Goal: Task Accomplishment & Management: Use online tool/utility

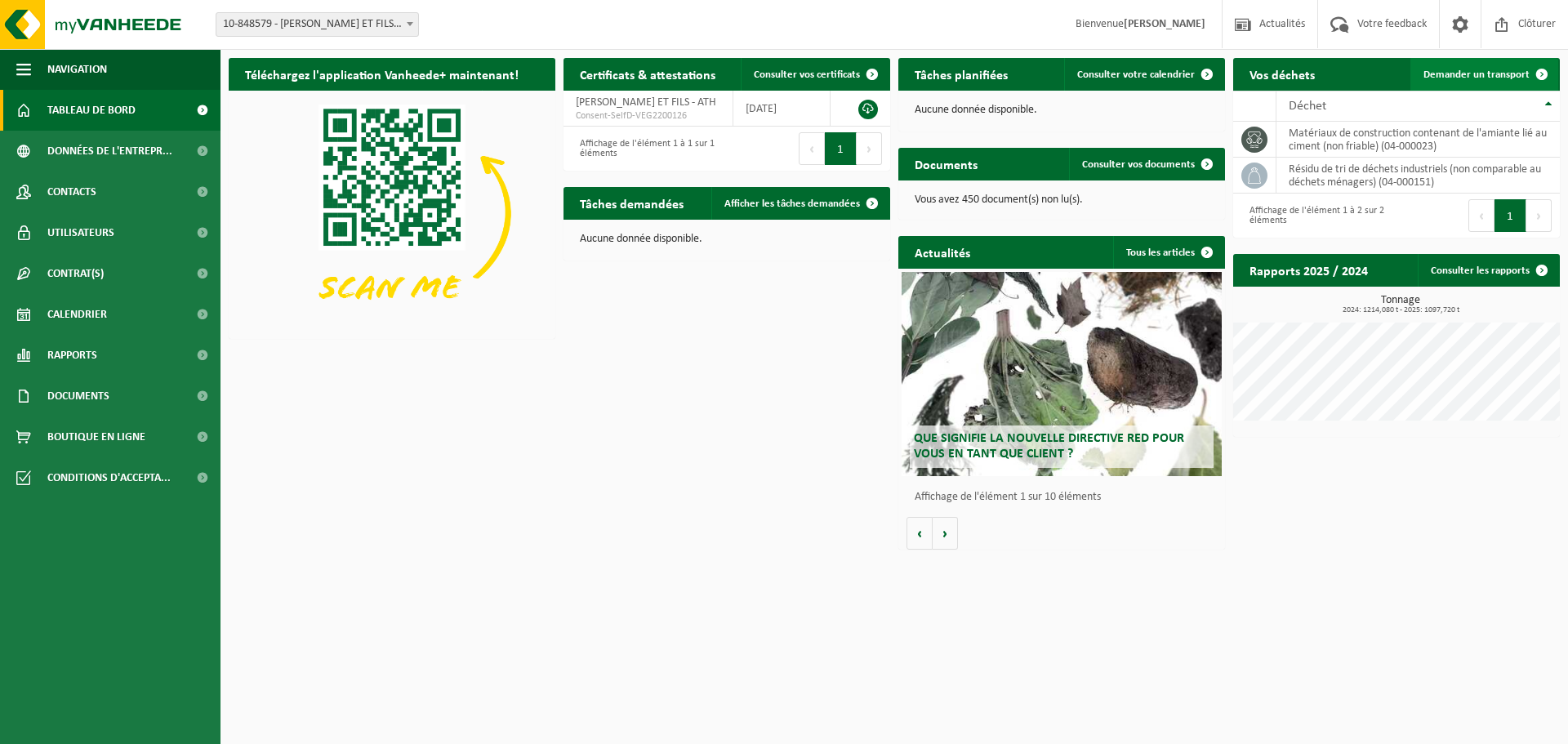
click at [1477, 76] on span "Demander un transport" at bounding box center [1477, 75] width 106 height 10
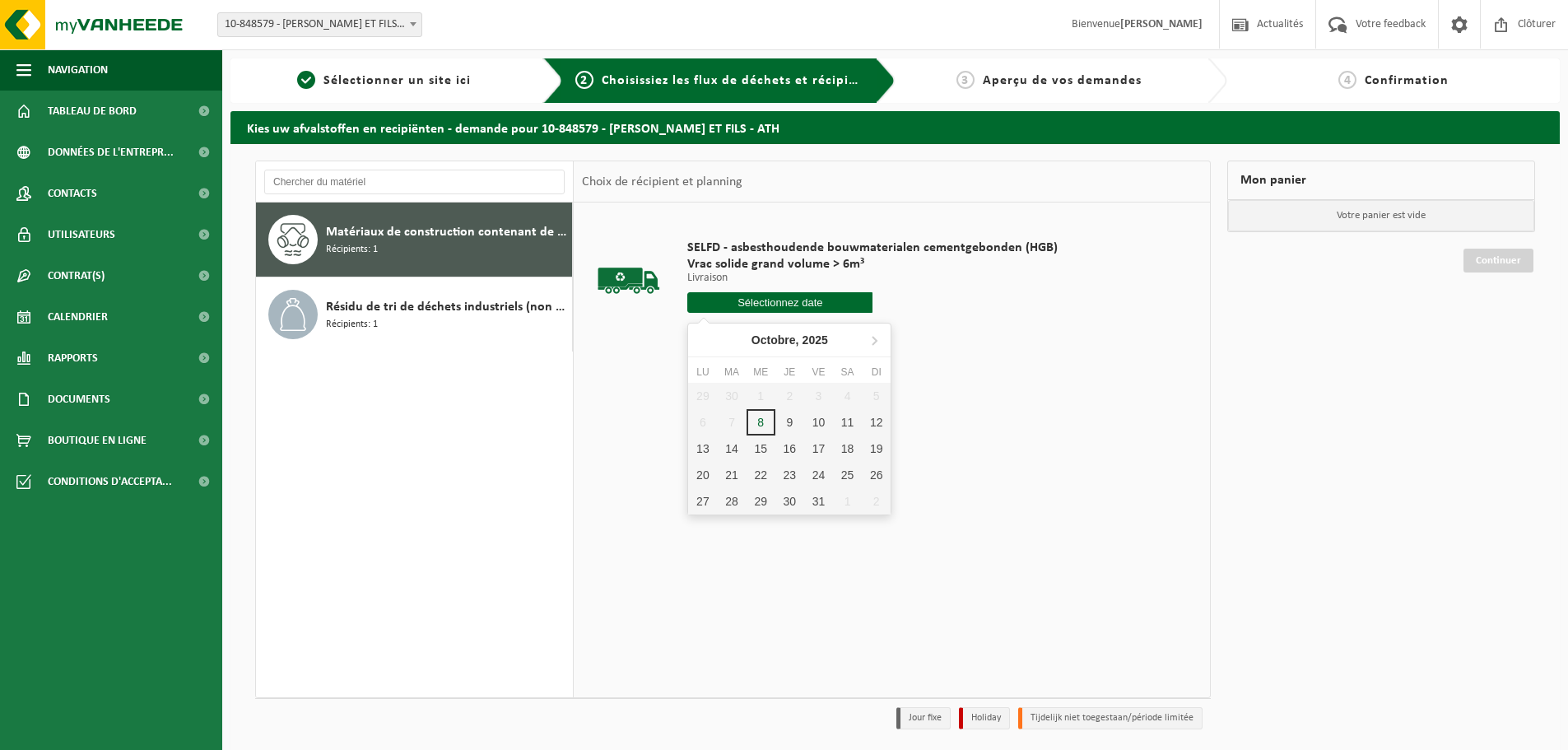
click at [788, 303] on input "text" at bounding box center [780, 302] width 185 height 20
click at [790, 419] on div "9" at bounding box center [789, 422] width 29 height 26
type input "à partir de 2025-10-09"
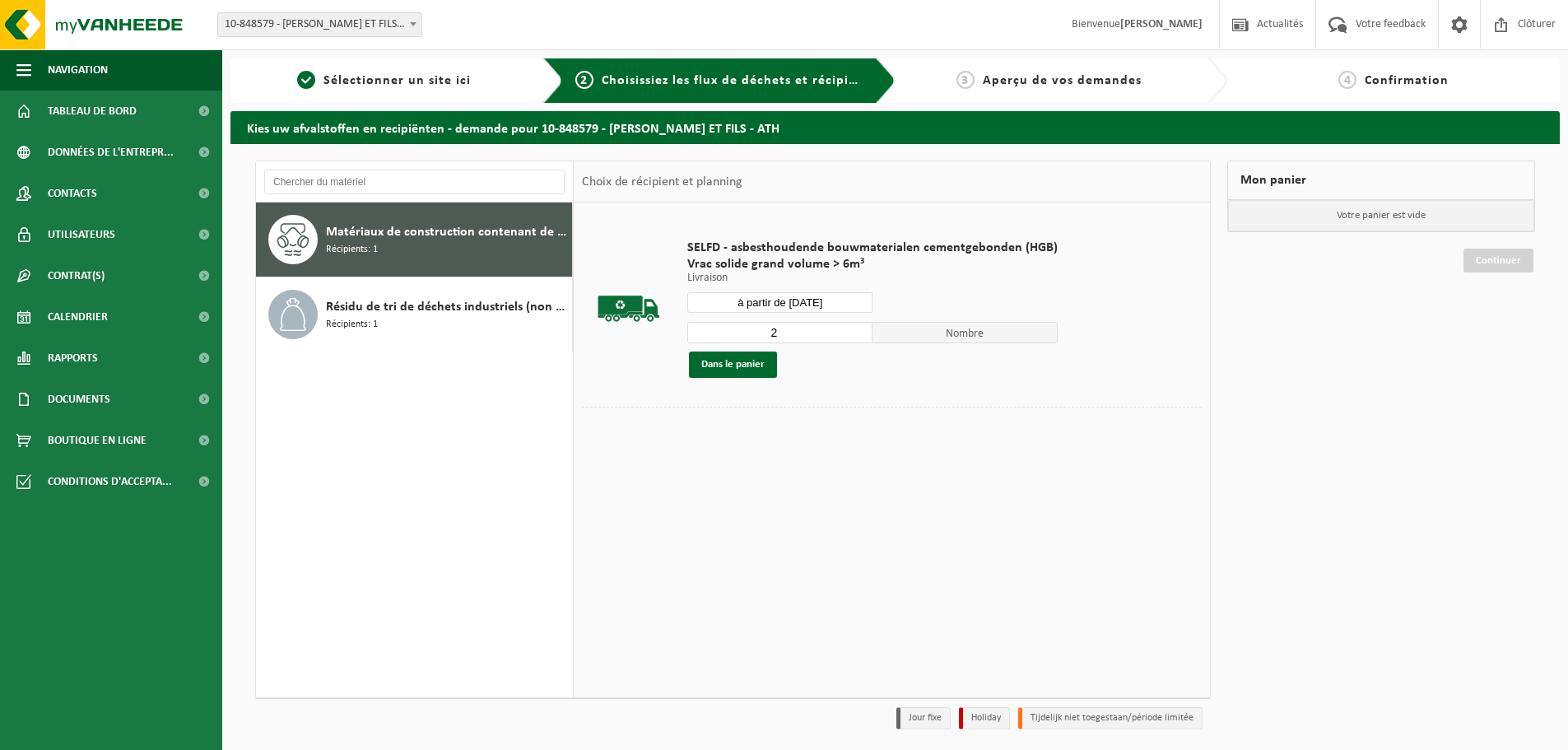
type input "2"
click at [855, 329] on input "2" at bounding box center [780, 333] width 185 height 21
click at [751, 364] on button "Dans le panier" at bounding box center [733, 364] width 88 height 26
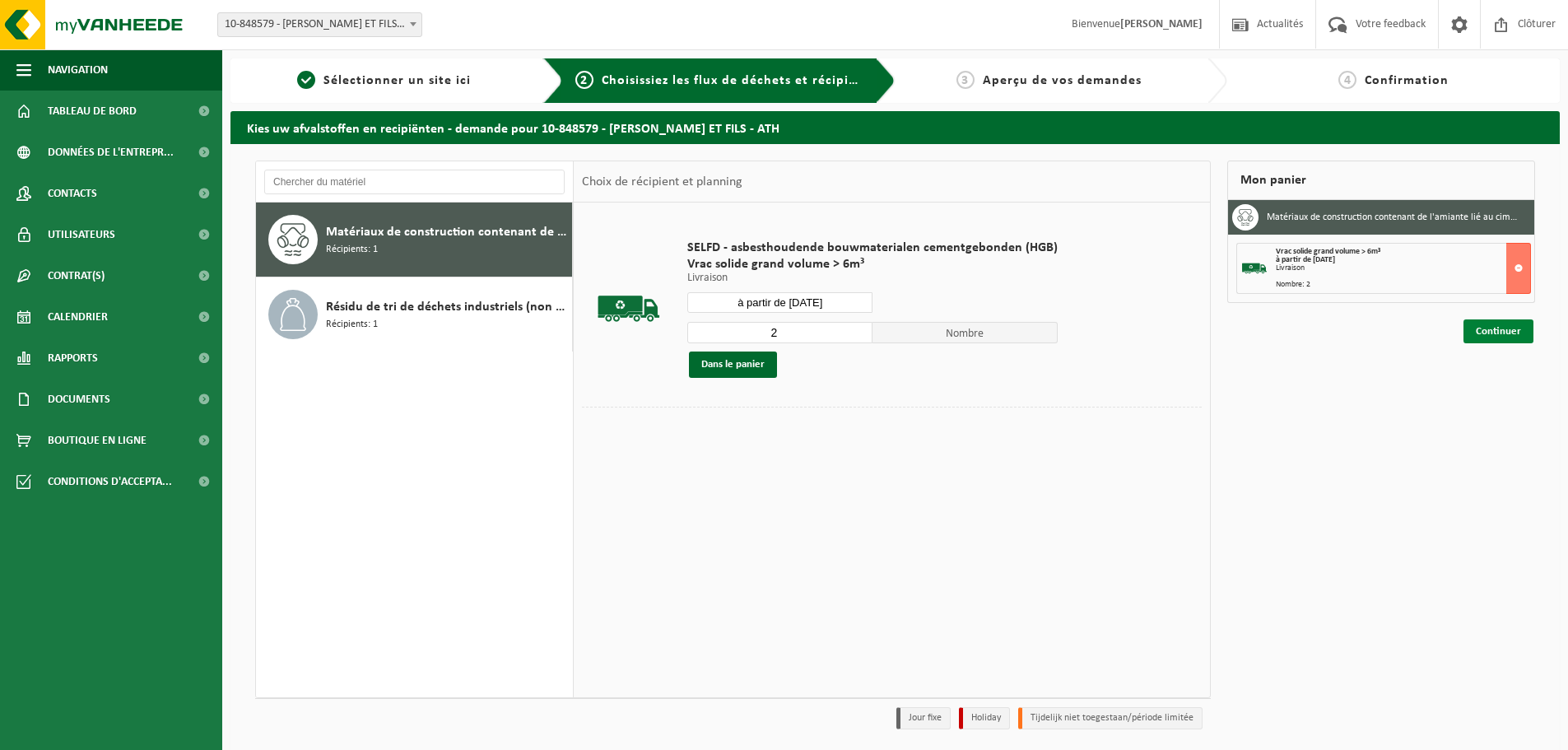
click at [1518, 341] on link "Continuer" at bounding box center [1499, 331] width 70 height 24
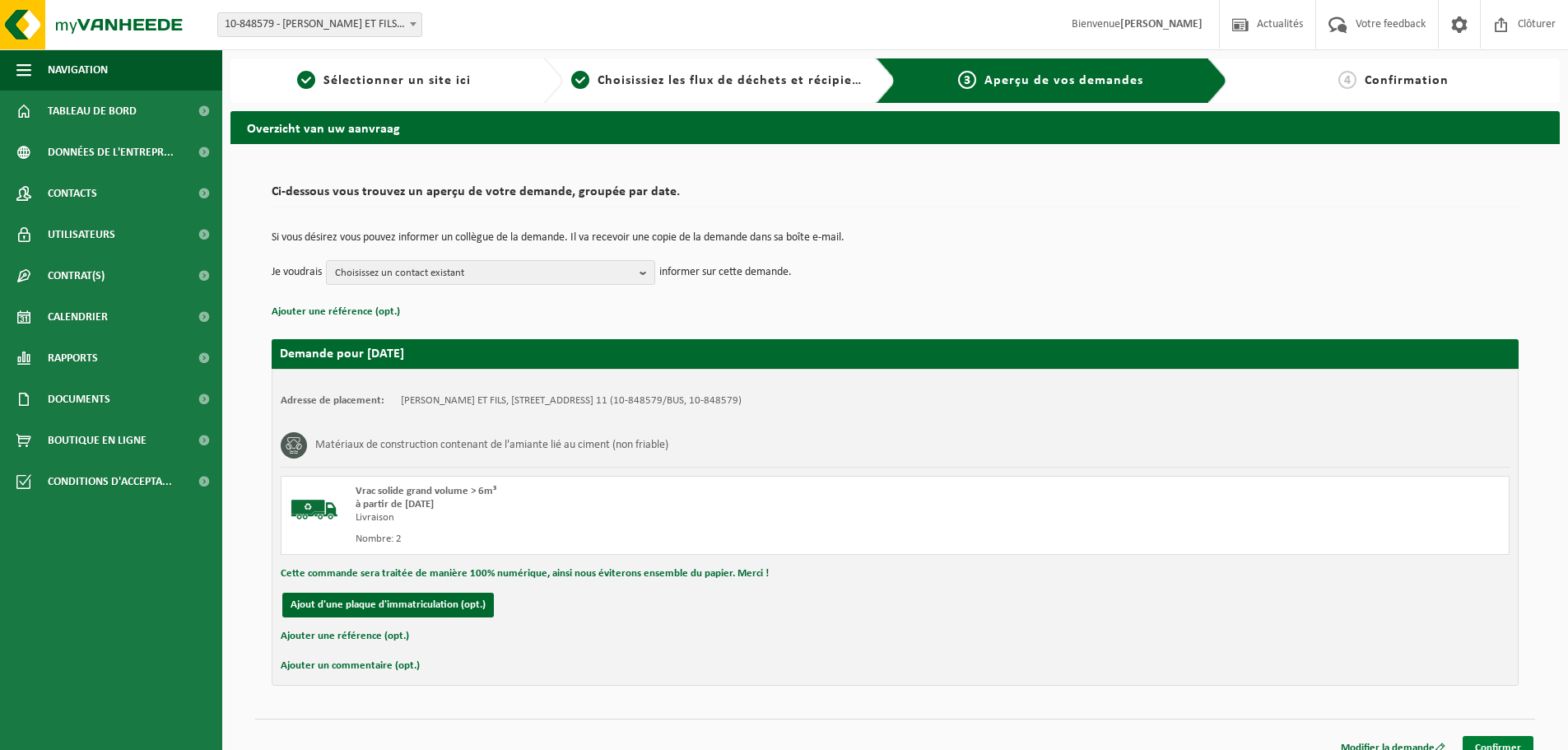
click at [1494, 744] on link "Confirmer" at bounding box center [1498, 747] width 71 height 24
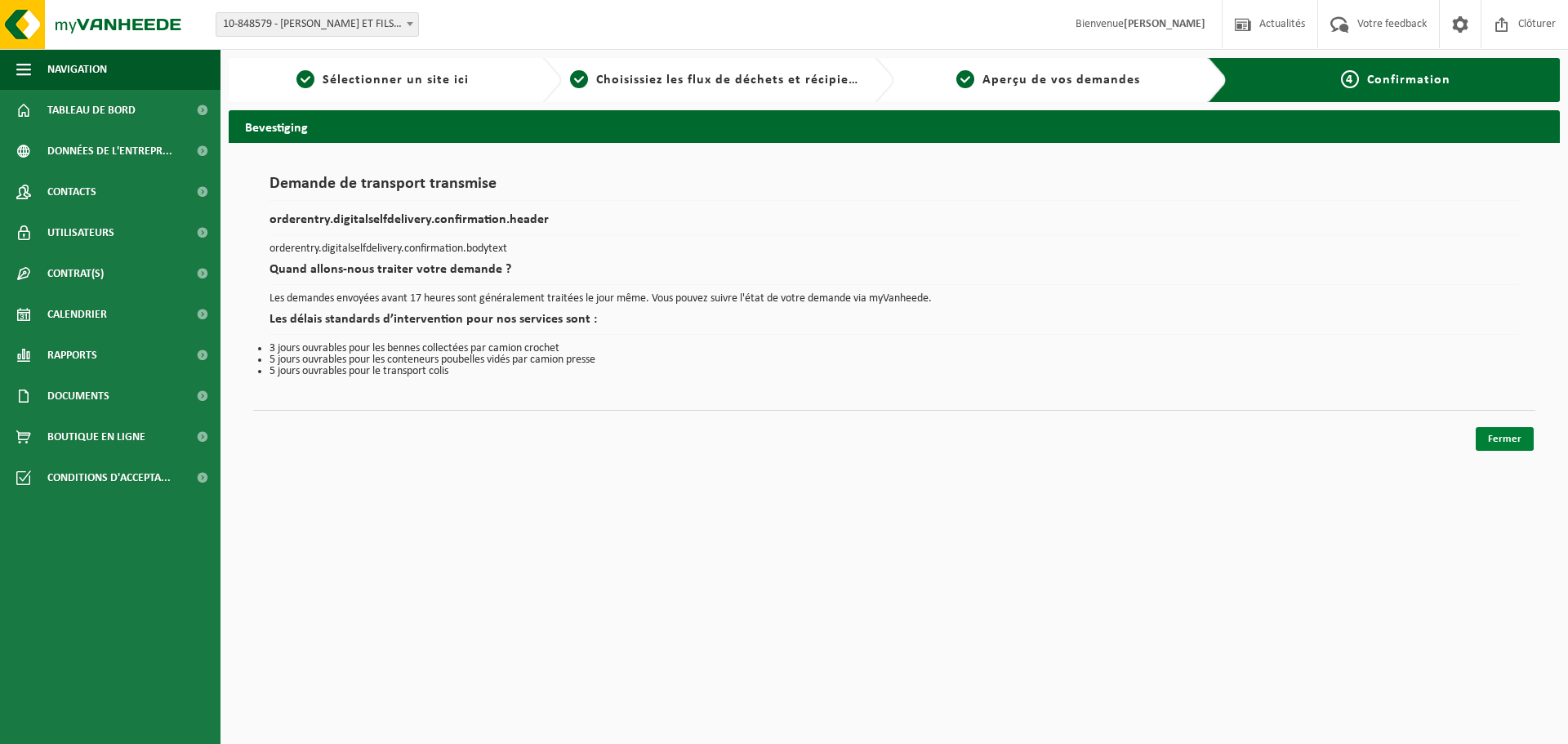
click at [1520, 445] on link "Fermer" at bounding box center [1504, 438] width 58 height 24
